Goal: Task Accomplishment & Management: Use online tool/utility

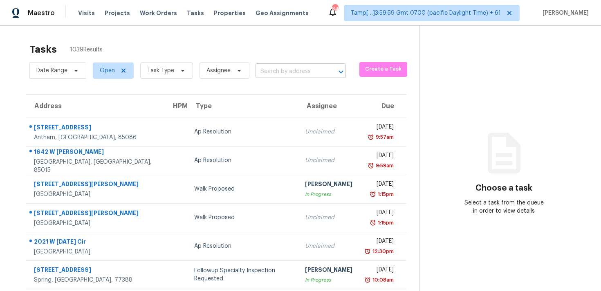
click at [277, 69] on input "text" at bounding box center [288, 71] width 67 height 13
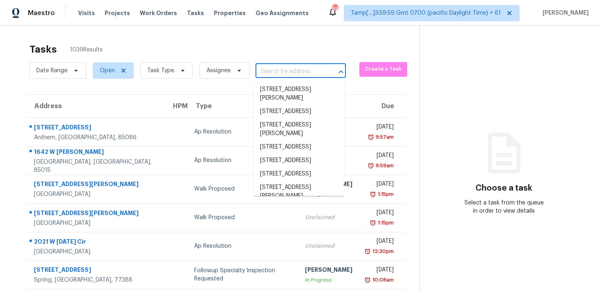
paste input "[STREET_ADDRESS]"
type input "[STREET_ADDRESS]"
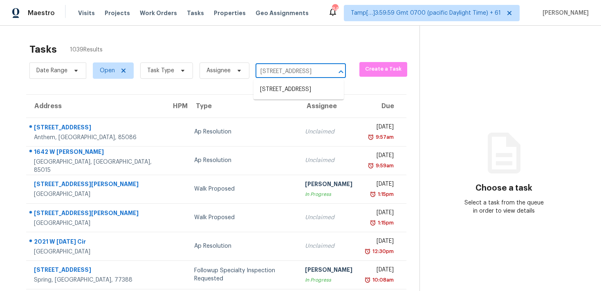
click at [278, 82] on ul "[STREET_ADDRESS]" at bounding box center [298, 90] width 90 height 20
click at [276, 89] on li "[STREET_ADDRESS]" at bounding box center [298, 89] width 90 height 13
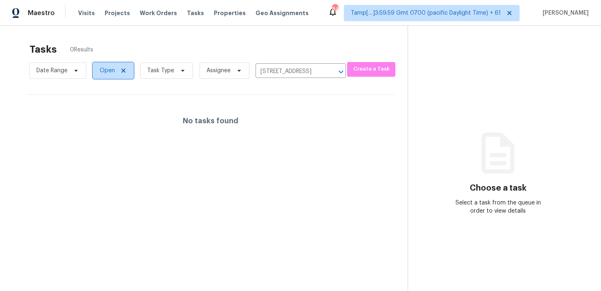
click at [103, 68] on span "Open" at bounding box center [107, 71] width 15 height 8
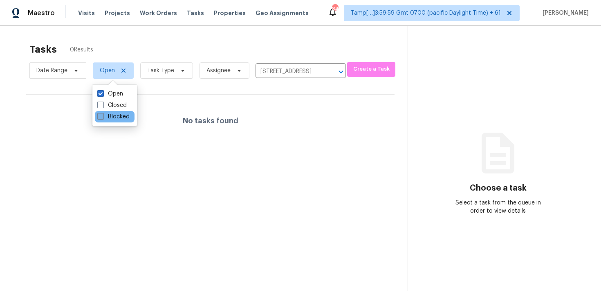
click at [109, 118] on label "Blocked" at bounding box center [113, 117] width 32 height 8
click at [103, 118] on input "Blocked" at bounding box center [99, 115] width 5 height 5
checkbox input "true"
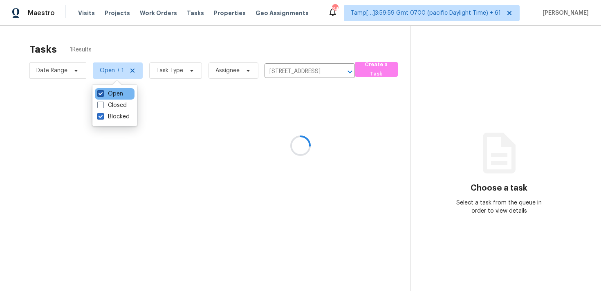
click at [111, 94] on label "Open" at bounding box center [110, 94] width 26 height 8
click at [103, 94] on input "Open" at bounding box center [99, 92] width 5 height 5
checkbox input "false"
click at [139, 49] on div at bounding box center [300, 145] width 601 height 291
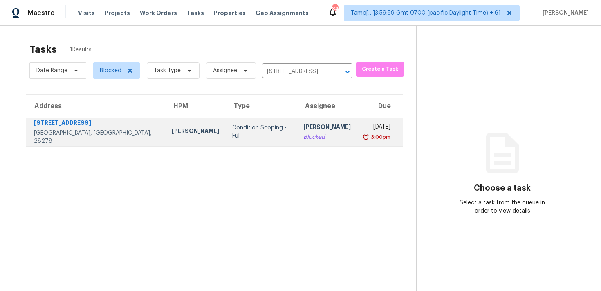
click at [232, 129] on div "Condition Scoping - Full" at bounding box center [261, 132] width 58 height 16
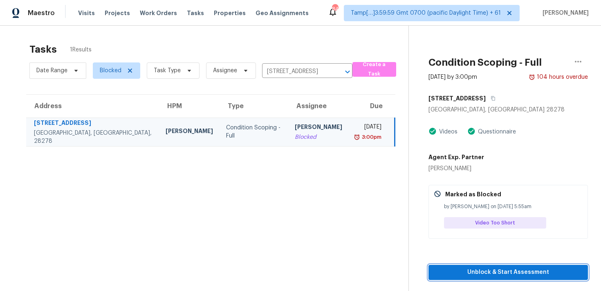
click at [476, 269] on span "Unblock & Start Assessment" at bounding box center [508, 273] width 146 height 10
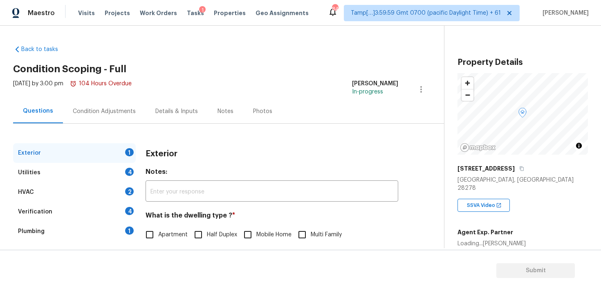
click at [92, 110] on div "Condition Adjustments" at bounding box center [104, 111] width 63 height 8
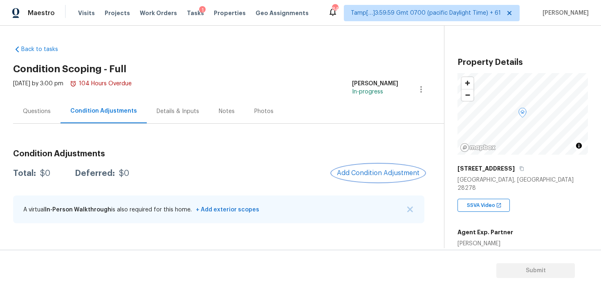
click at [403, 178] on button "Add Condition Adjustment" at bounding box center [378, 173] width 92 height 17
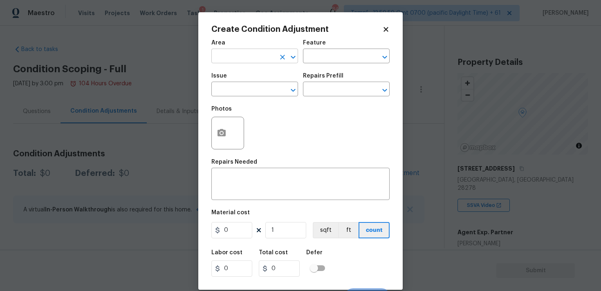
click at [259, 58] on input "text" at bounding box center [243, 57] width 64 height 13
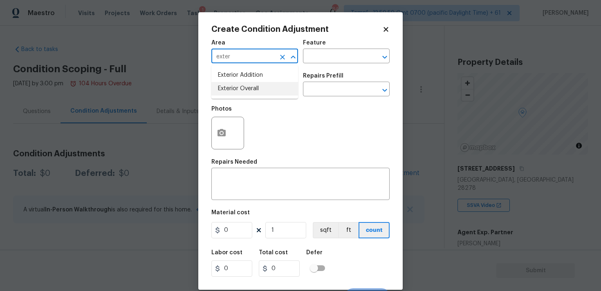
click at [255, 91] on li "Exterior Overall" at bounding box center [254, 88] width 87 height 13
type input "Exterior Overall"
click at [255, 91] on input "text" at bounding box center [243, 90] width 64 height 13
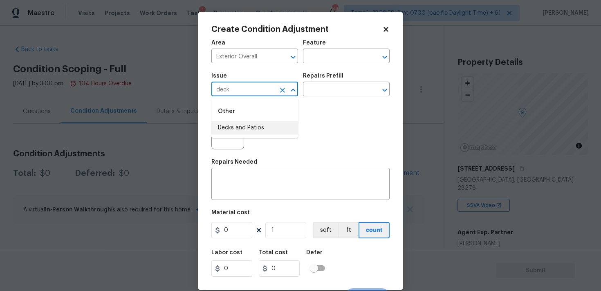
click at [252, 133] on li "Decks and Patios" at bounding box center [254, 127] width 87 height 13
type input "Decks and Patios"
click at [319, 92] on input "text" at bounding box center [335, 90] width 64 height 13
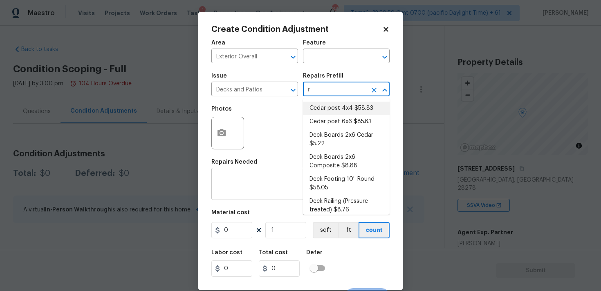
type input "r"
click at [268, 196] on div "x ​" at bounding box center [300, 185] width 178 height 30
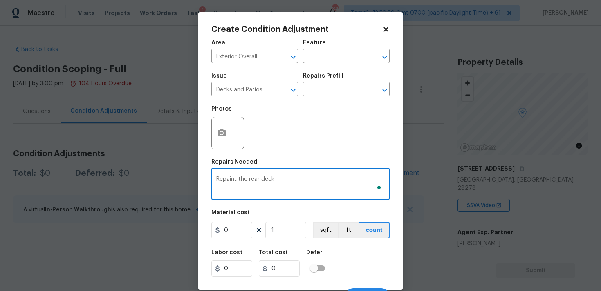
type textarea "Repaint the rear deck"
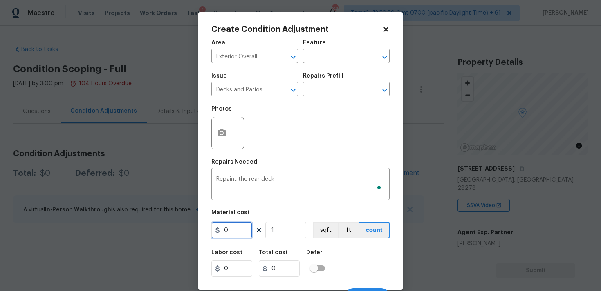
click at [236, 238] on input "0" at bounding box center [231, 230] width 41 height 16
type input "600"
click at [230, 134] on button "button" at bounding box center [222, 133] width 20 height 32
type input "600"
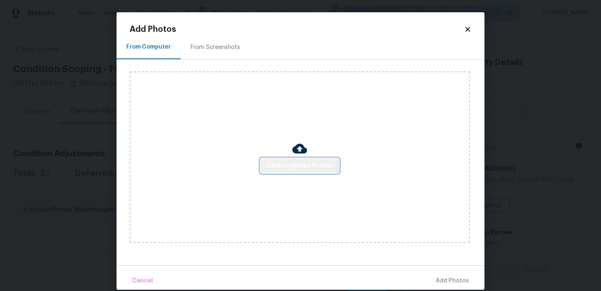
click at [283, 159] on button "Click to Upload Photos" at bounding box center [299, 166] width 78 height 15
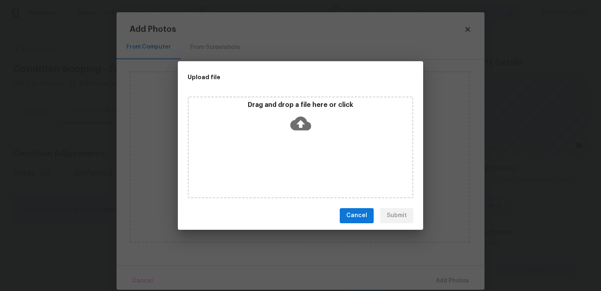
click at [289, 129] on div "Drag and drop a file here or click" at bounding box center [300, 118] width 223 height 35
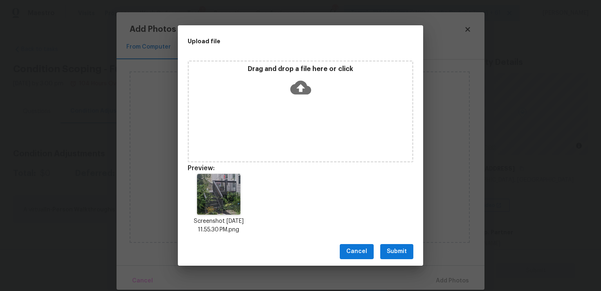
click at [389, 259] on button "Submit" at bounding box center [396, 251] width 33 height 15
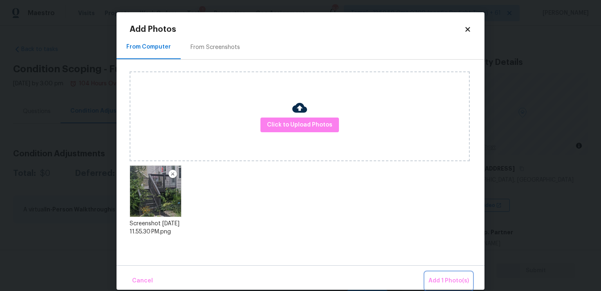
click at [437, 281] on span "Add 1 Photo(s)" at bounding box center [448, 281] width 40 height 10
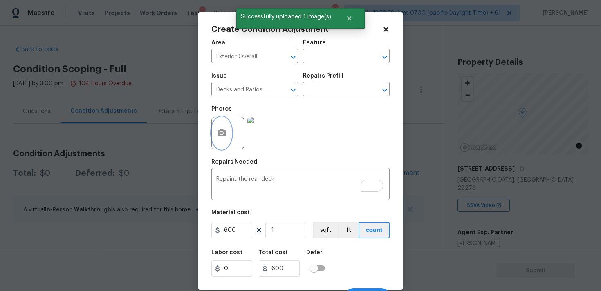
scroll to position [14, 0]
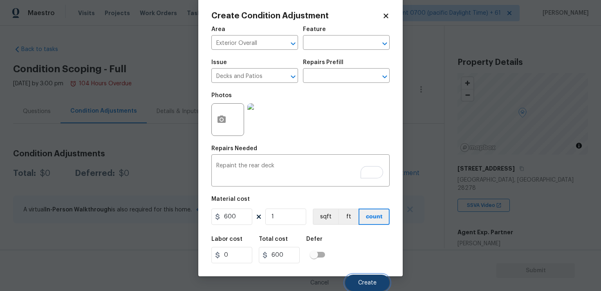
click at [365, 280] on span "Create" at bounding box center [367, 283] width 18 height 6
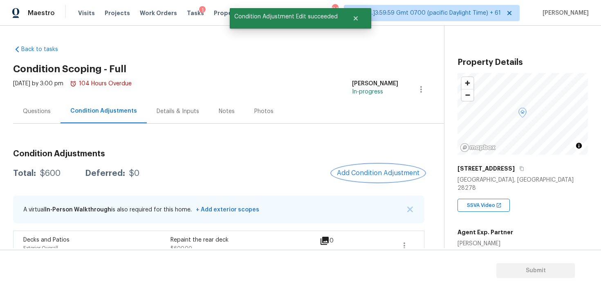
scroll to position [15, 0]
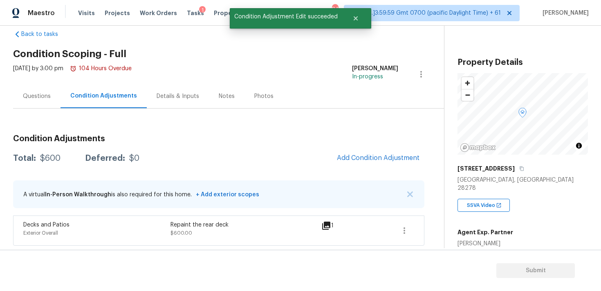
click at [388, 147] on div "Condition Adjustments Total: $600 Deferred: $0 Add Condition Adjustment A virtu…" at bounding box center [218, 187] width 411 height 118
click at [375, 152] on button "Add Condition Adjustment" at bounding box center [378, 158] width 92 height 17
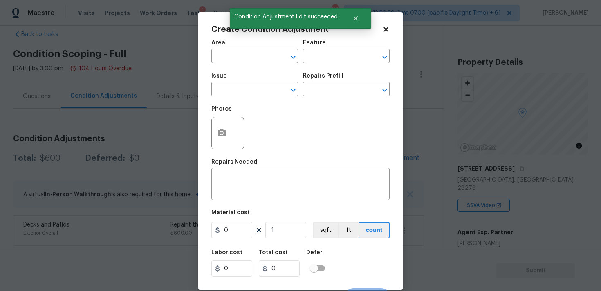
click at [247, 48] on div "Area" at bounding box center [254, 45] width 87 height 11
click at [247, 58] on input "text" at bounding box center [243, 57] width 64 height 13
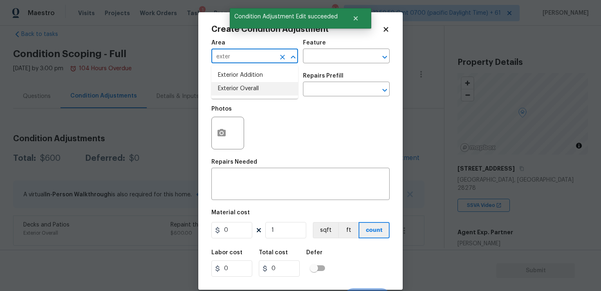
click at [248, 86] on li "Exterior Overall" at bounding box center [254, 88] width 87 height 13
type input "Exterior Overall"
click at [248, 86] on input "text" at bounding box center [243, 90] width 64 height 13
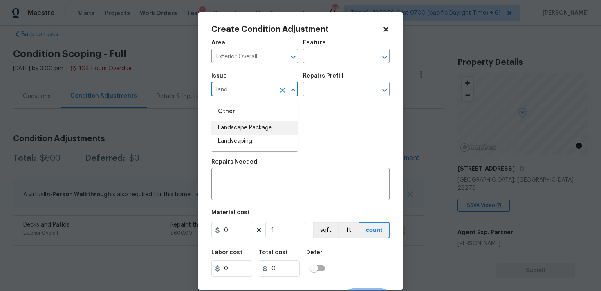
click at [255, 125] on li "Landscape Package" at bounding box center [254, 127] width 87 height 13
type input "Landscape Package"
click at [321, 92] on input "text" at bounding box center [335, 90] width 64 height 13
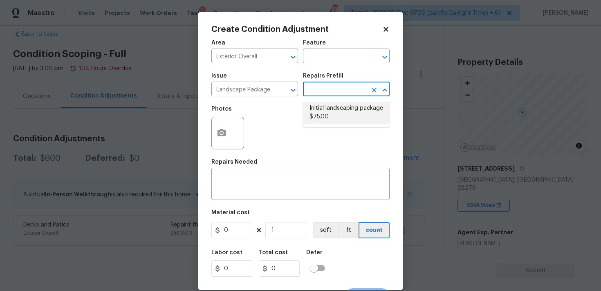
click at [326, 115] on li "Initial landscaping package $75.00" at bounding box center [346, 113] width 87 height 22
type input "Home Readiness Packages"
type textarea "Mowing of grass up to 6" in height. Mow, edge along driveways & sidewalks, trim…"
type input "75"
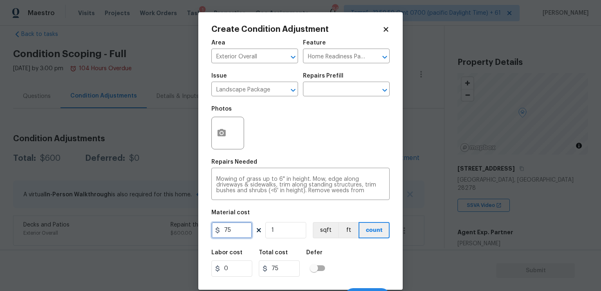
click at [246, 222] on input "75" at bounding box center [231, 230] width 41 height 16
type input "300"
click at [335, 255] on div "Labor cost 0 Total cost 75 Defer" at bounding box center [300, 263] width 178 height 37
type input "300"
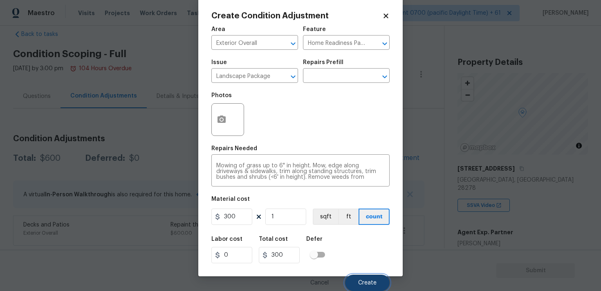
click at [362, 279] on button "Create" at bounding box center [367, 283] width 45 height 16
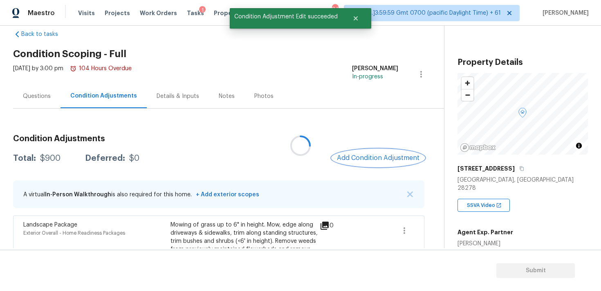
scroll to position [0, 0]
click at [360, 150] on button "Add Condition Adjustment" at bounding box center [378, 158] width 92 height 17
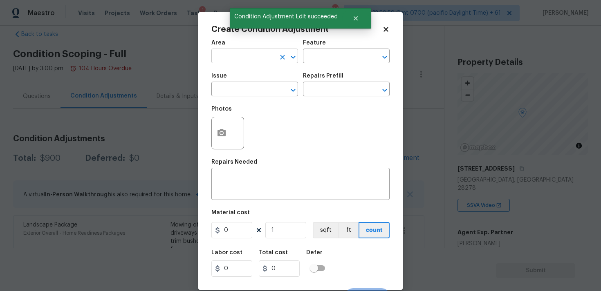
click at [228, 51] on input "text" at bounding box center [243, 57] width 64 height 13
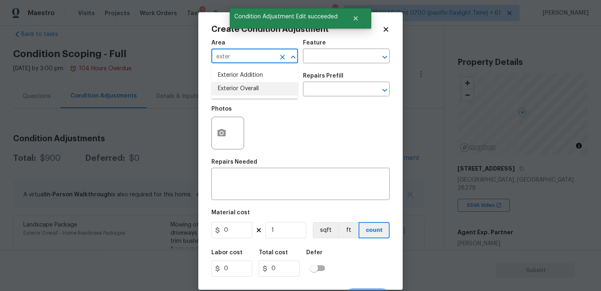
click at [230, 83] on li "Exterior Overall" at bounding box center [254, 88] width 87 height 13
type input "Exterior Overall"
click at [235, 88] on input "text" at bounding box center [243, 90] width 64 height 13
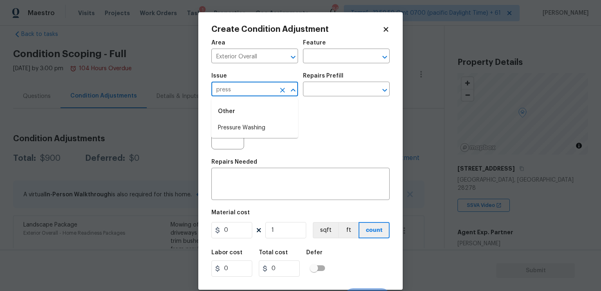
click at [248, 121] on div "Other" at bounding box center [254, 112] width 87 height 20
click at [260, 122] on li "Pressure Washing" at bounding box center [254, 127] width 87 height 13
type input "Pressure Washing"
click at [318, 98] on div "Issue Pressure Washing ​ Repairs Prefill ​" at bounding box center [300, 84] width 178 height 33
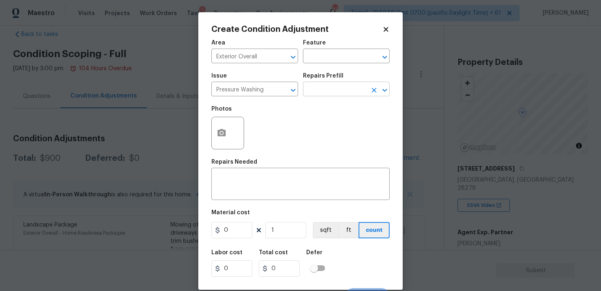
click at [319, 91] on input "text" at bounding box center [335, 90] width 64 height 13
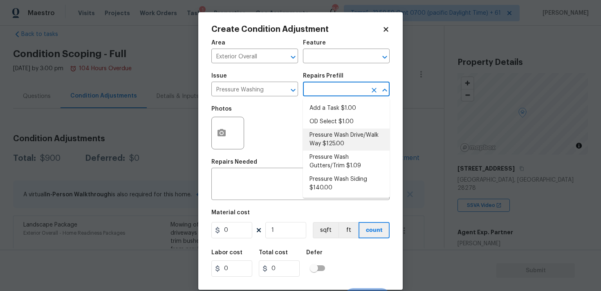
click at [330, 129] on li "Pressure Wash Drive/Walk Way $125.00" at bounding box center [346, 140] width 87 height 22
type input "Siding"
type textarea "Pressure wash the driveways/walkways as directed by the PM. Ensure that all deb…"
type input "125"
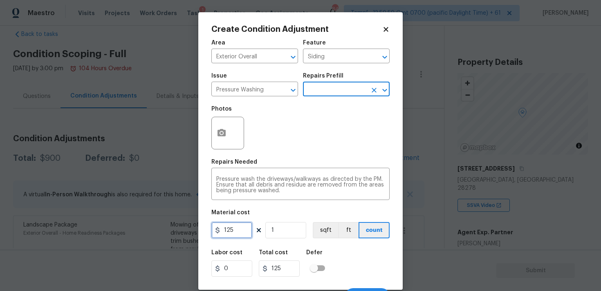
click at [242, 235] on input "125" at bounding box center [231, 230] width 41 height 16
type input "200"
click at [367, 259] on div "Labor cost 0 Total cost 200 Defer" at bounding box center [300, 263] width 178 height 37
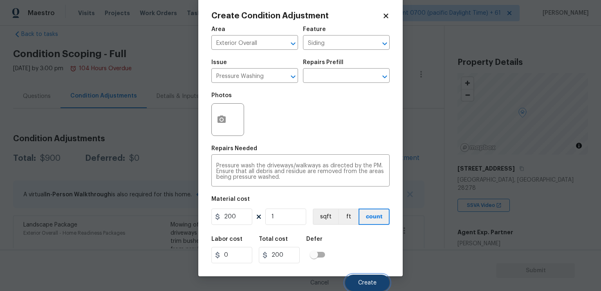
click at [371, 275] on button "Create" at bounding box center [367, 283] width 45 height 16
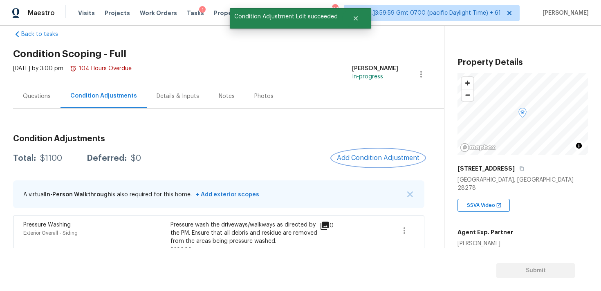
scroll to position [134, 0]
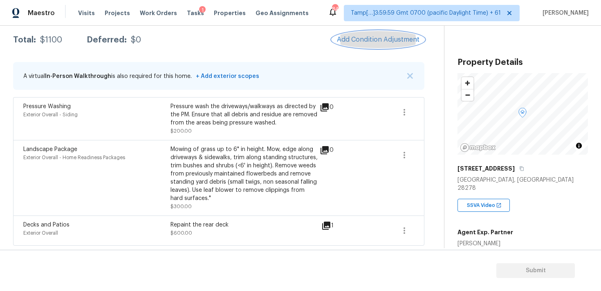
click at [370, 43] on span "Add Condition Adjustment" at bounding box center [378, 39] width 83 height 7
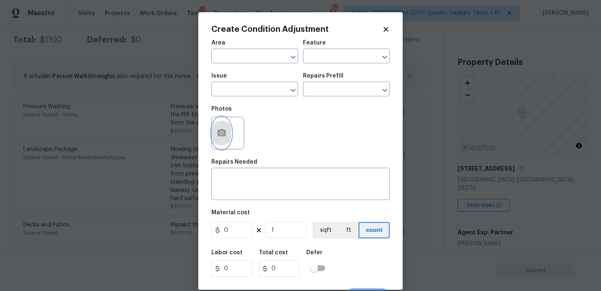
click at [225, 130] on icon "button" at bounding box center [222, 133] width 10 height 10
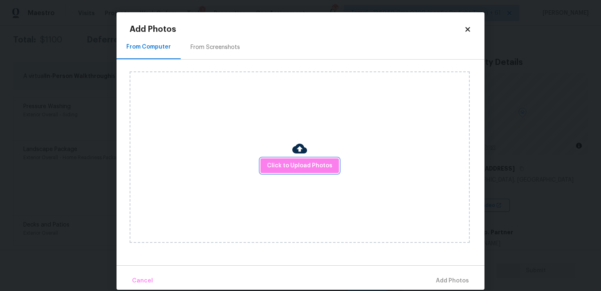
click at [296, 162] on span "Click to Upload Photos" at bounding box center [299, 166] width 65 height 10
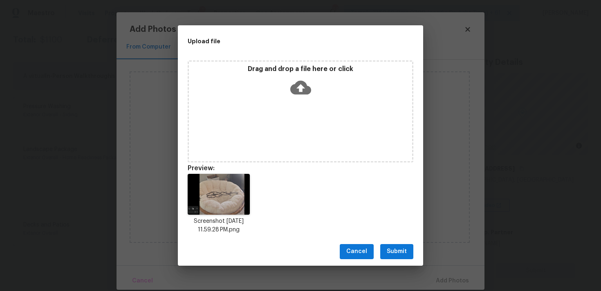
click at [394, 252] on span "Submit" at bounding box center [397, 252] width 20 height 10
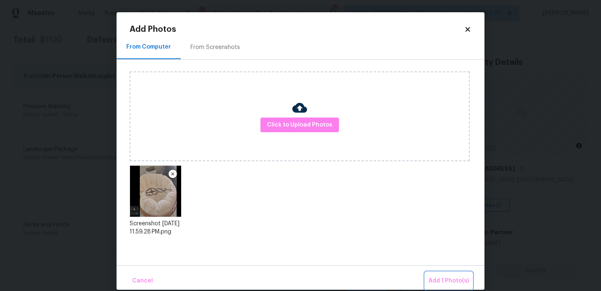
click at [442, 275] on button "Add 1 Photo(s)" at bounding box center [448, 282] width 47 height 18
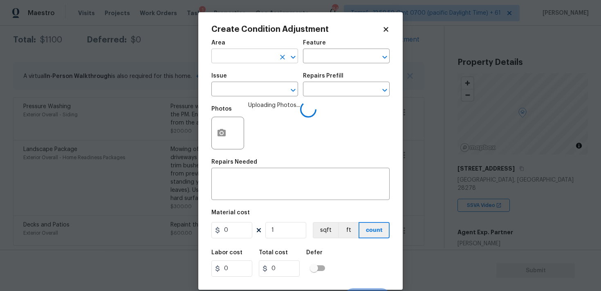
click at [253, 57] on input "text" at bounding box center [243, 57] width 64 height 13
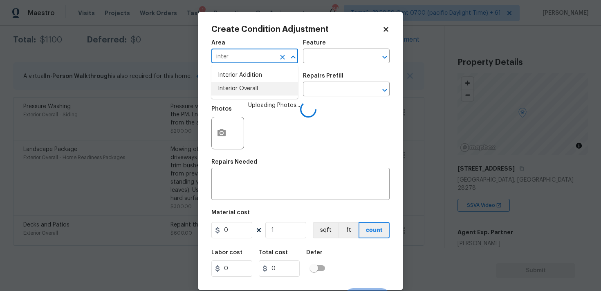
click at [253, 90] on li "Interior Overall" at bounding box center [254, 88] width 87 height 13
type input "Interior Overall"
click at [253, 90] on input "text" at bounding box center [243, 90] width 64 height 13
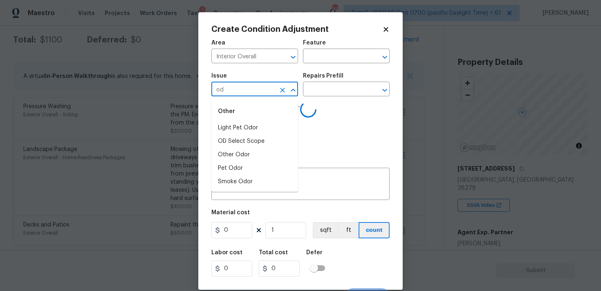
type input "odo"
type input "r"
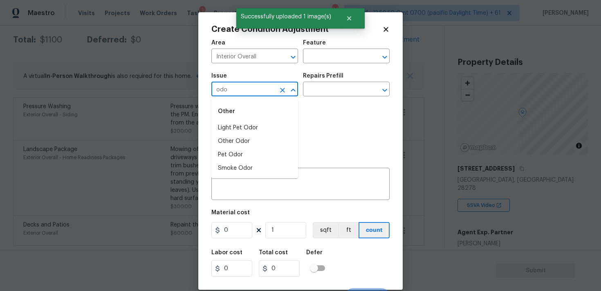
type input "odor"
click at [266, 134] on li "Light Pet Odor" at bounding box center [254, 127] width 87 height 13
type input "Light Pet Odor"
click at [306, 100] on div "Issue Light Pet Odor ​ Repairs Prefill ​" at bounding box center [300, 84] width 178 height 33
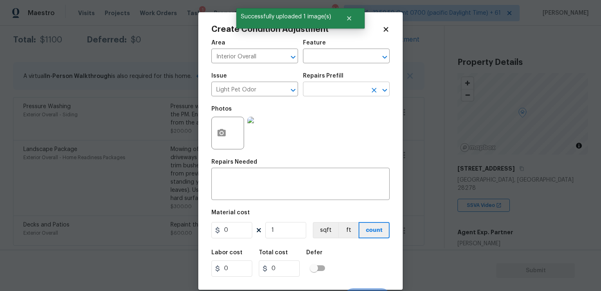
click at [314, 89] on input "text" at bounding box center [335, 90] width 64 height 13
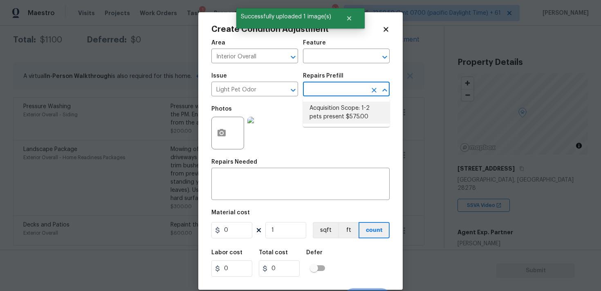
click at [317, 102] on li "Acquisition Scope: 1-2 pets present $575.00" at bounding box center [346, 113] width 87 height 22
type textarea "Acquisition Scope: 1-2 pets present"
type input "575"
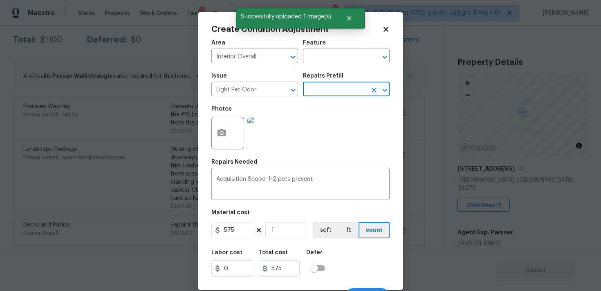
scroll to position [14, 0]
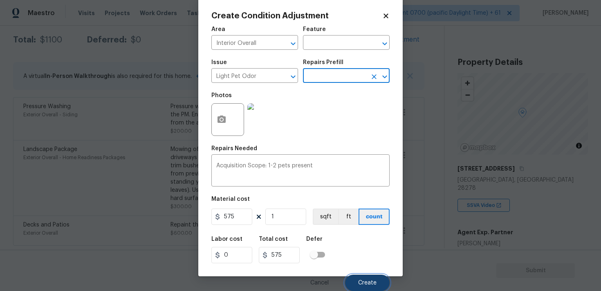
click at [371, 275] on button "Create" at bounding box center [367, 283] width 45 height 16
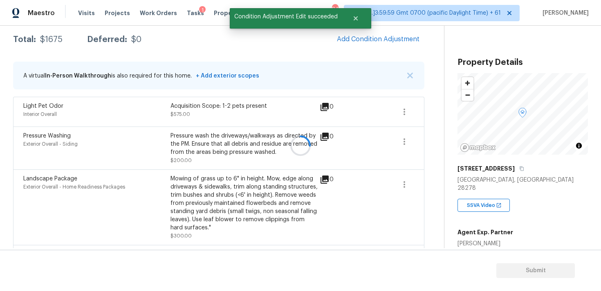
scroll to position [0, 0]
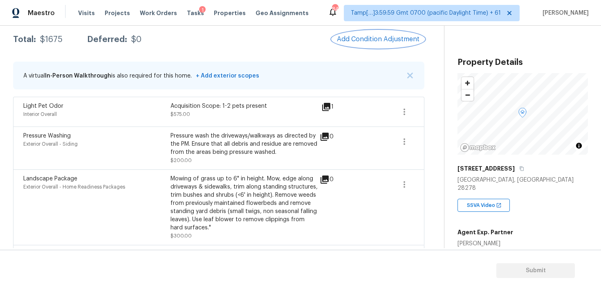
click at [369, 41] on span "Add Condition Adjustment" at bounding box center [378, 39] width 83 height 7
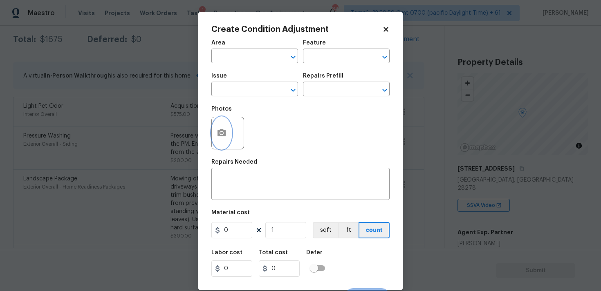
click at [221, 129] on icon "button" at bounding box center [222, 133] width 10 height 10
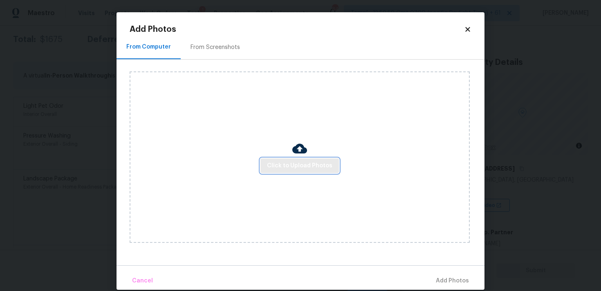
click at [291, 162] on span "Click to Upload Photos" at bounding box center [299, 166] width 65 height 10
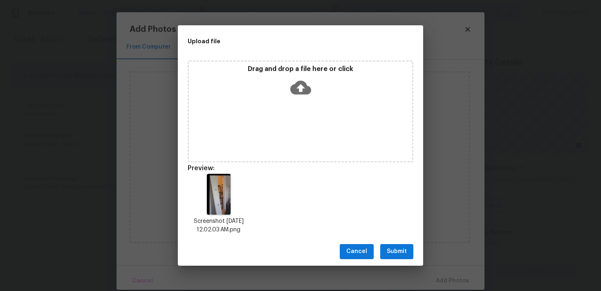
click at [401, 253] on span "Submit" at bounding box center [397, 252] width 20 height 10
